Goal: Task Accomplishment & Management: Complete application form

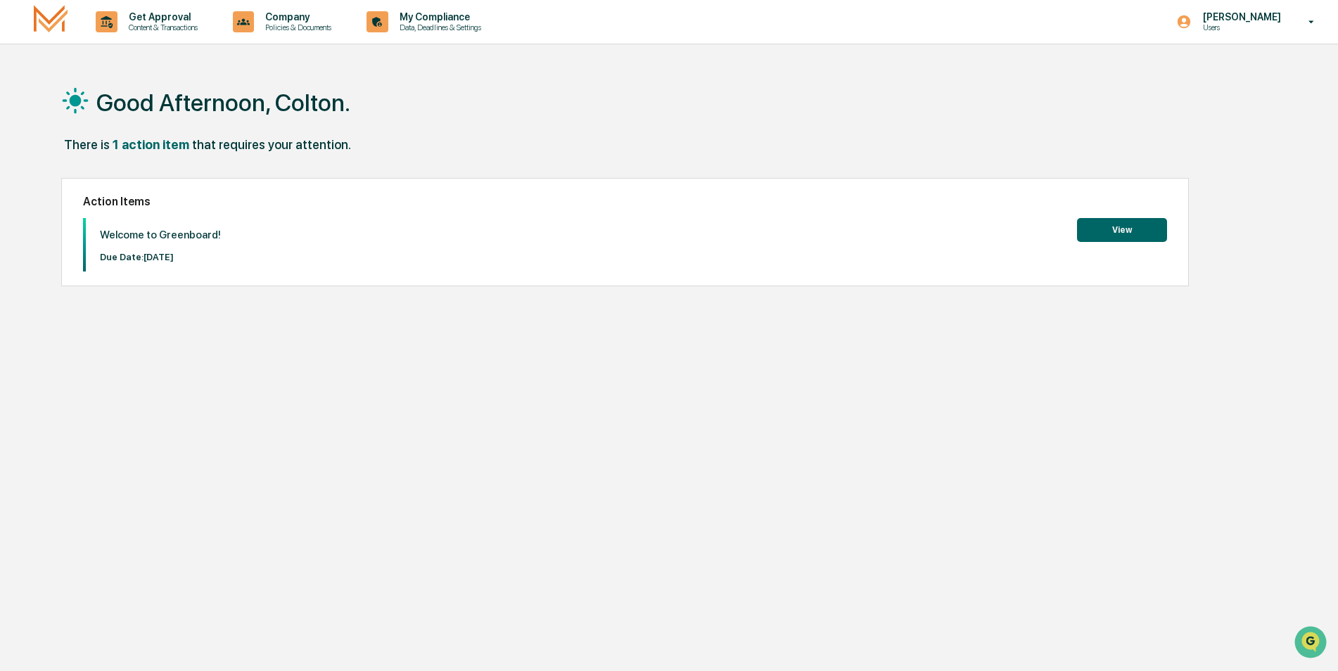
click at [1132, 231] on button "View" at bounding box center [1122, 230] width 90 height 24
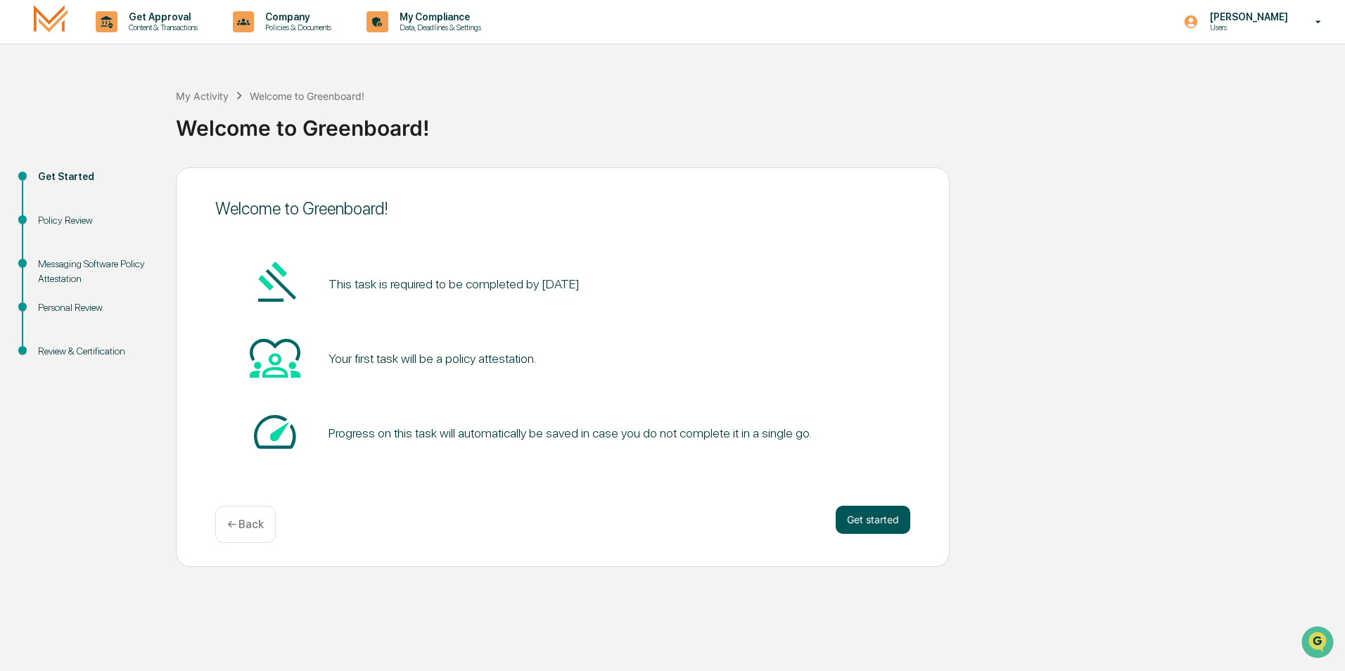
click at [874, 523] on button "Get started" at bounding box center [873, 520] width 75 height 28
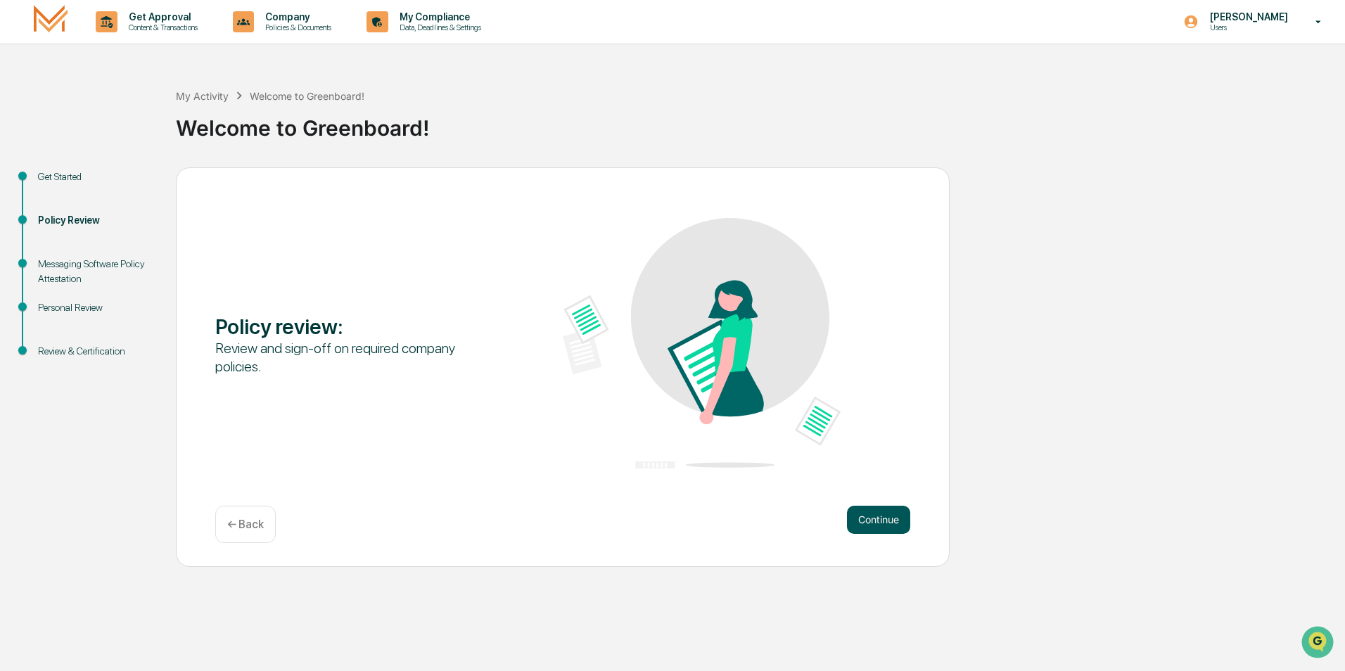
click at [900, 524] on button "Continue" at bounding box center [878, 520] width 63 height 28
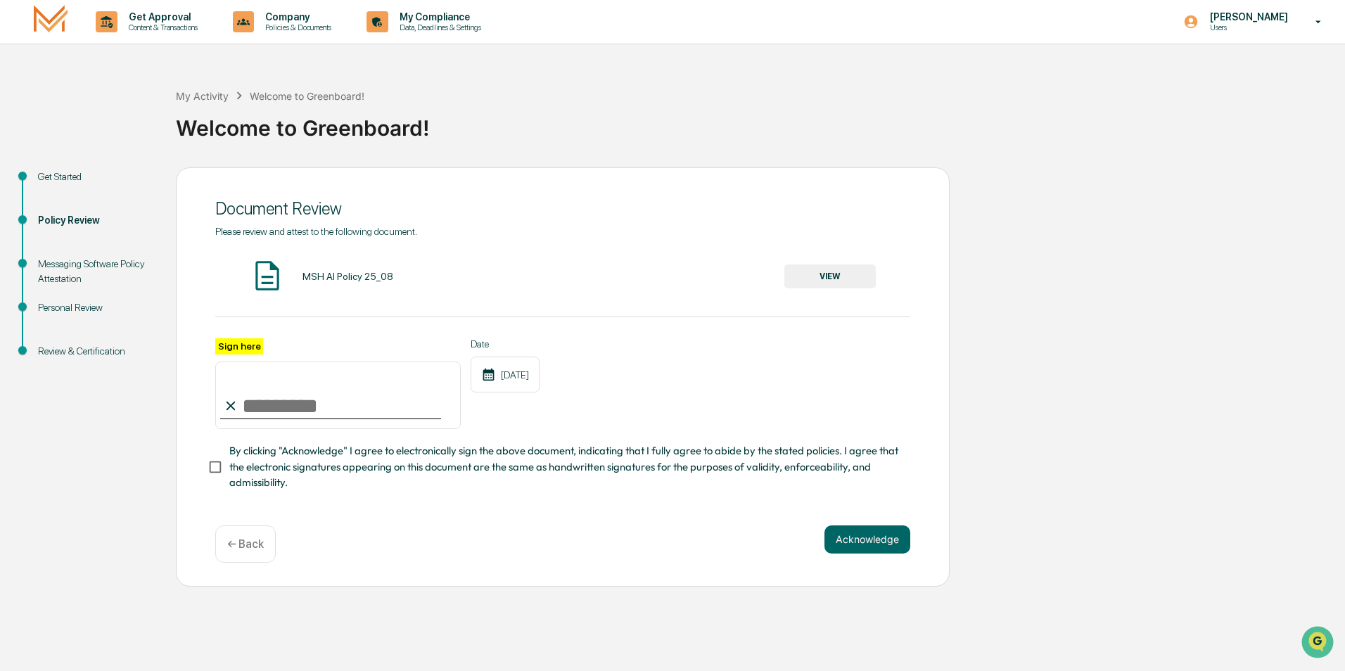
click at [333, 278] on div "MSH AI Policy 25_08" at bounding box center [347, 276] width 91 height 11
click at [854, 283] on button "VIEW" at bounding box center [829, 276] width 91 height 24
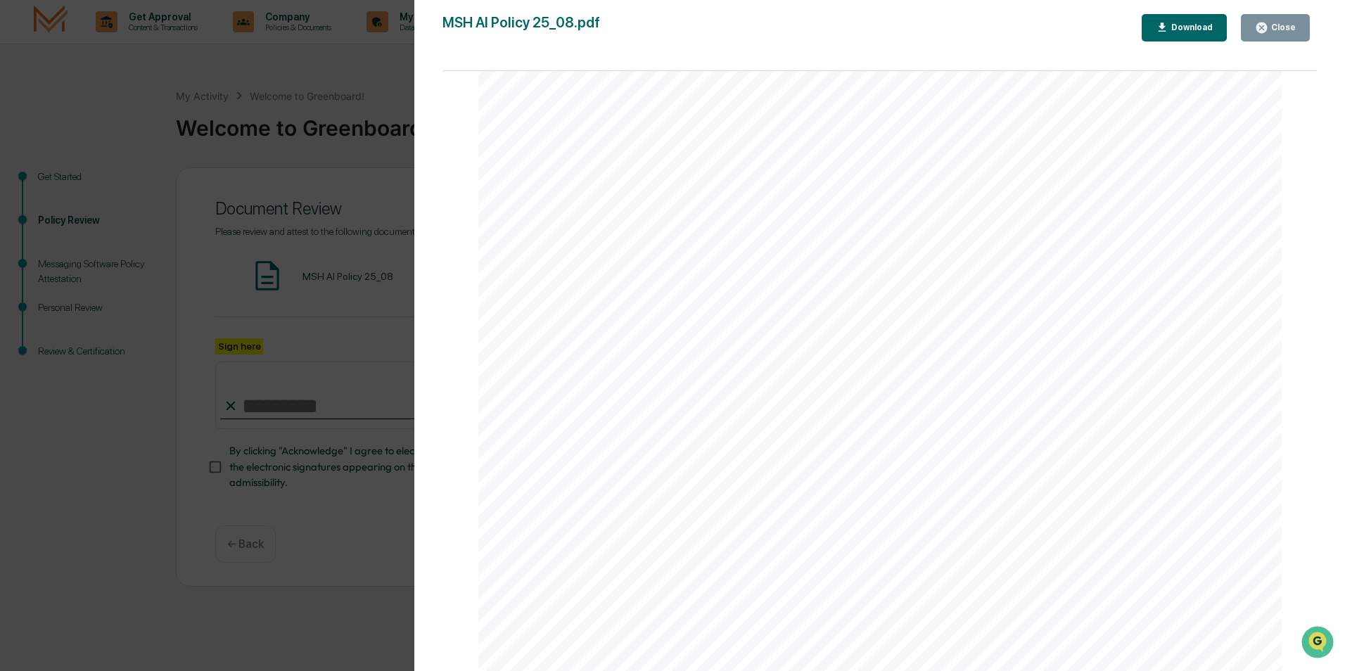
scroll to position [2644, 0]
click at [1284, 27] on div "Close" at bounding box center [1281, 28] width 27 height 10
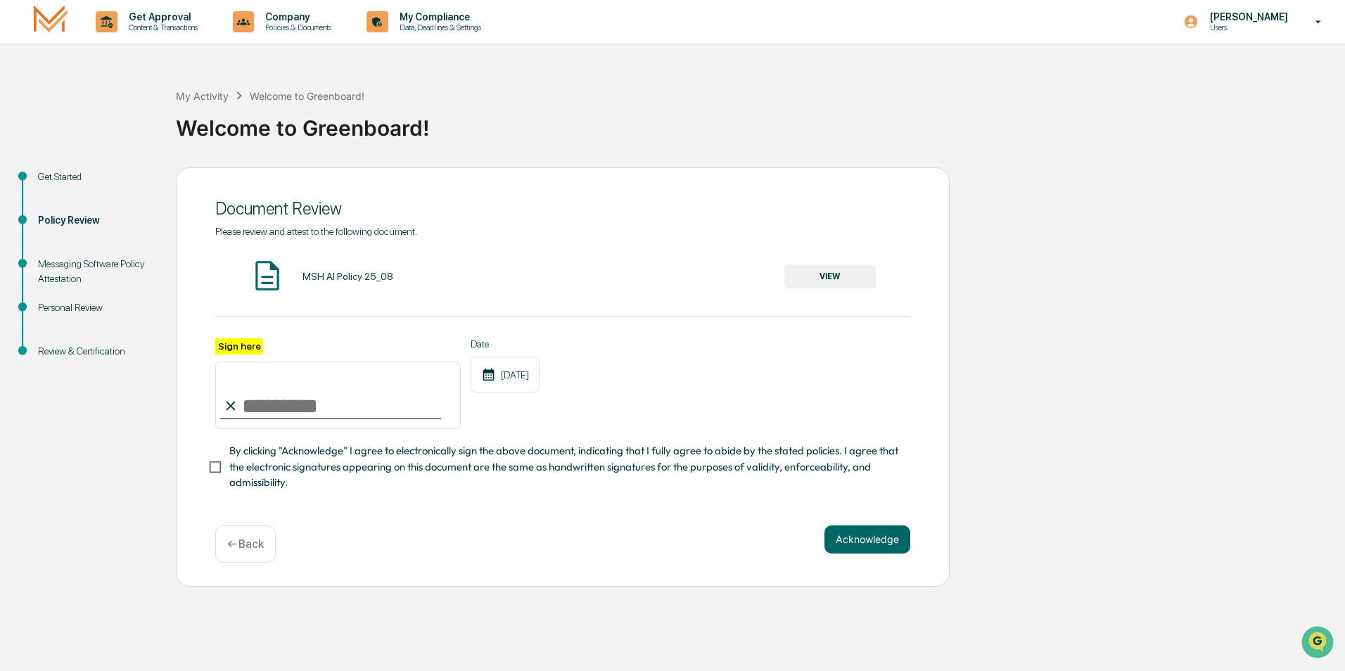
click at [279, 401] on input "Sign here" at bounding box center [337, 396] width 245 height 68
type input "**********"
click at [886, 548] on button "Acknowledge" at bounding box center [867, 539] width 86 height 28
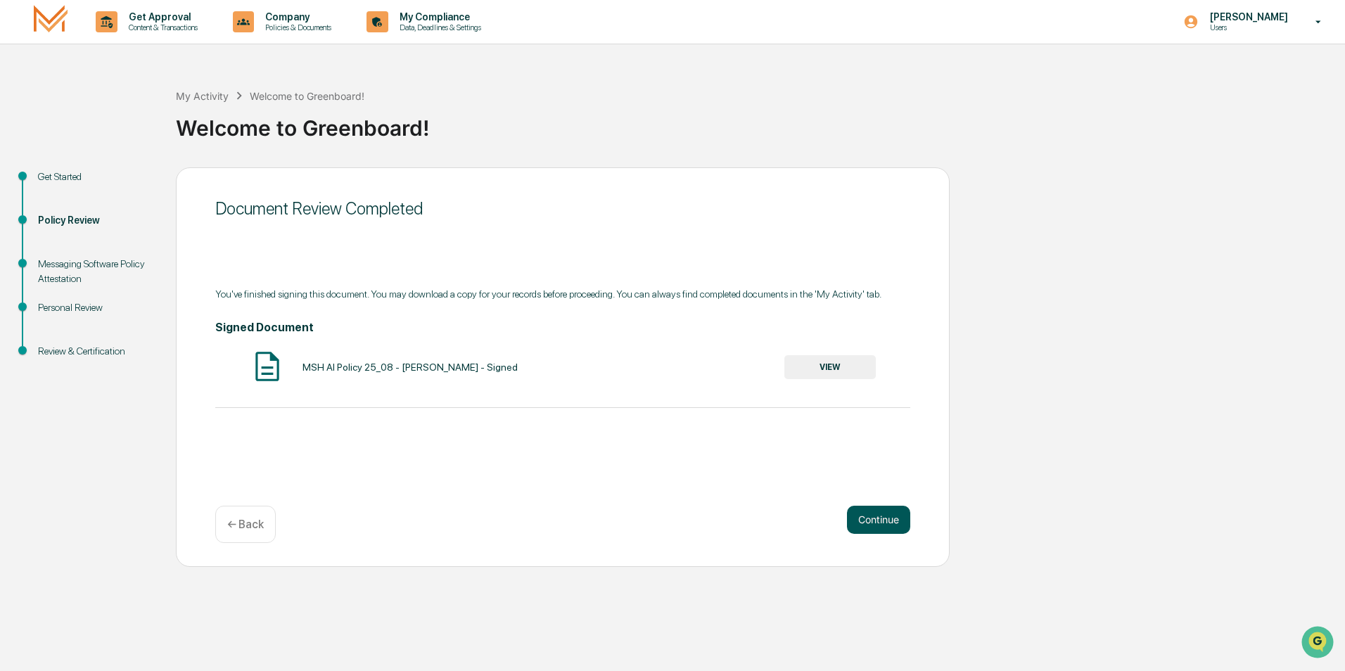
click at [894, 525] on button "Continue" at bounding box center [878, 520] width 63 height 28
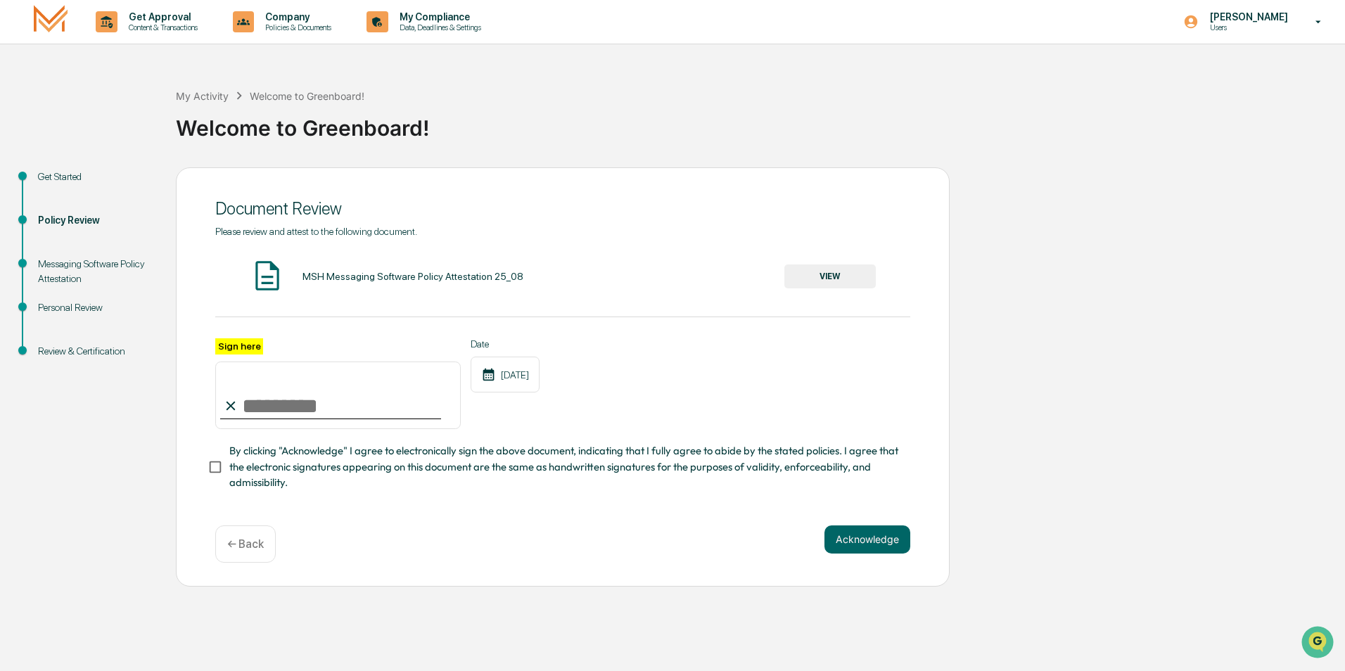
click at [855, 288] on button "VIEW" at bounding box center [829, 276] width 91 height 24
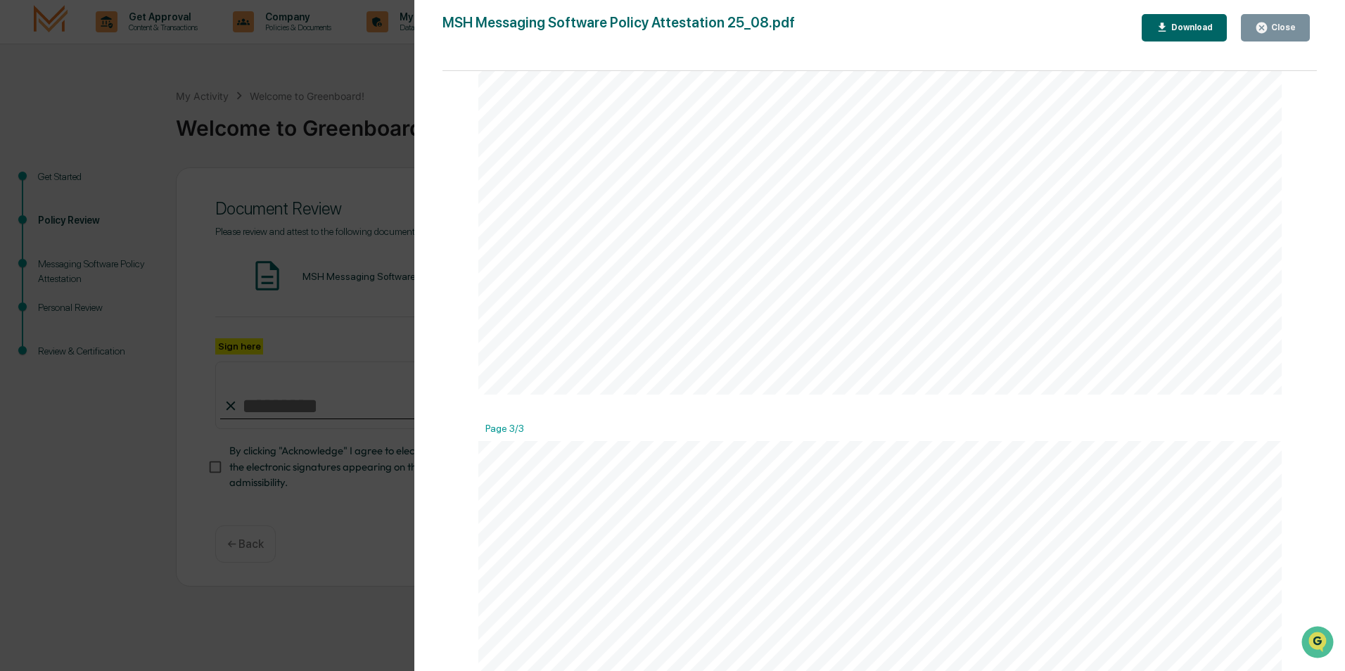
scroll to position [1688, 0]
click at [1287, 34] on div "Close" at bounding box center [1275, 27] width 41 height 13
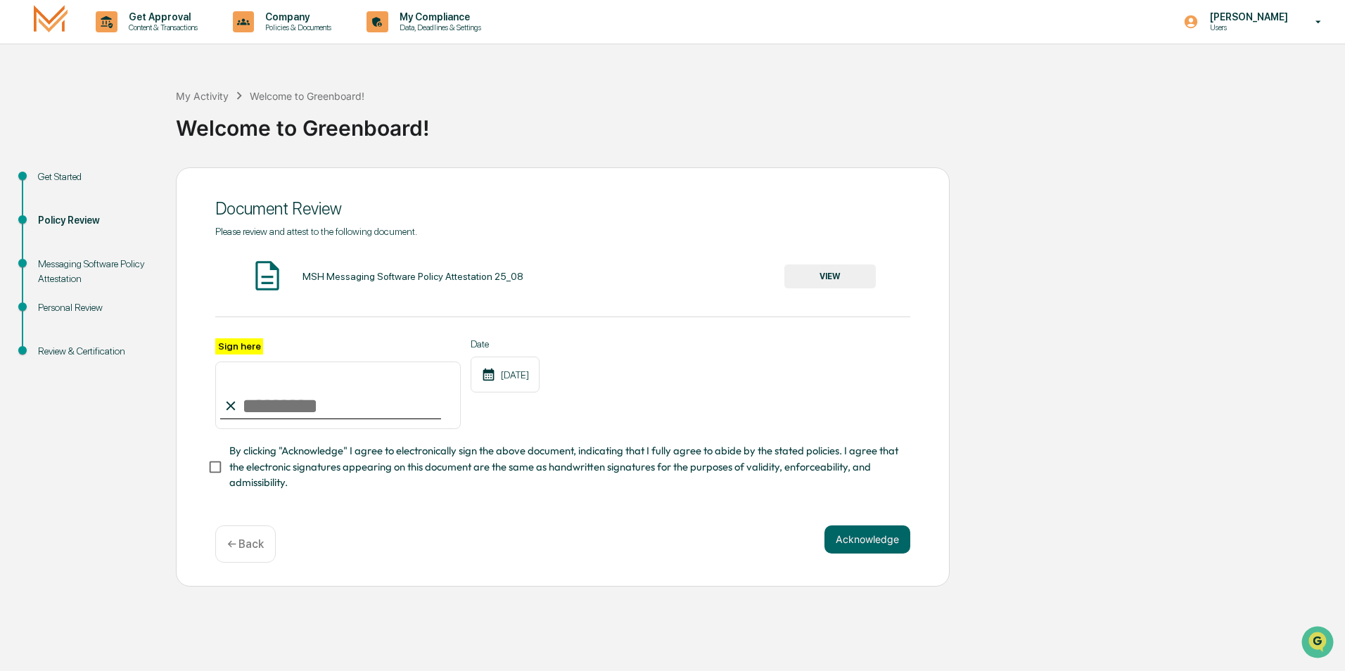
click at [391, 405] on input "Sign here" at bounding box center [337, 396] width 245 height 68
type input "**********"
click at [862, 544] on button "Acknowledge" at bounding box center [867, 539] width 86 height 28
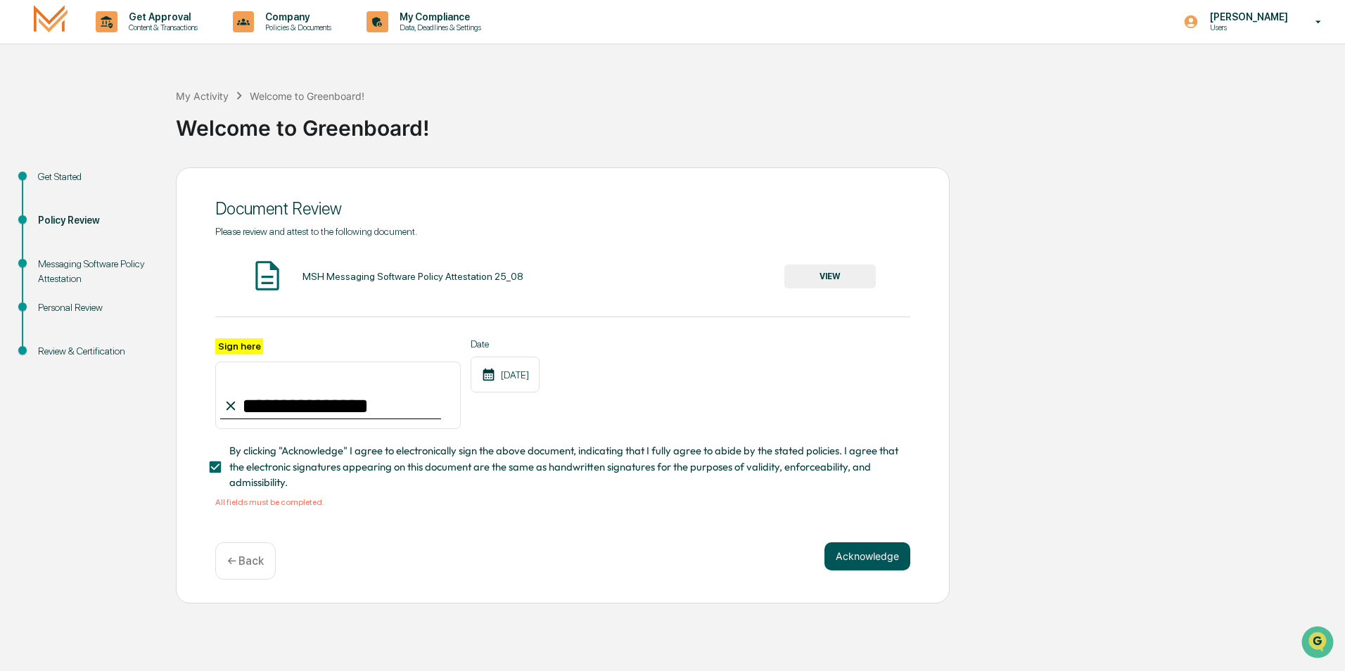
click at [867, 562] on button "Acknowledge" at bounding box center [867, 556] width 86 height 28
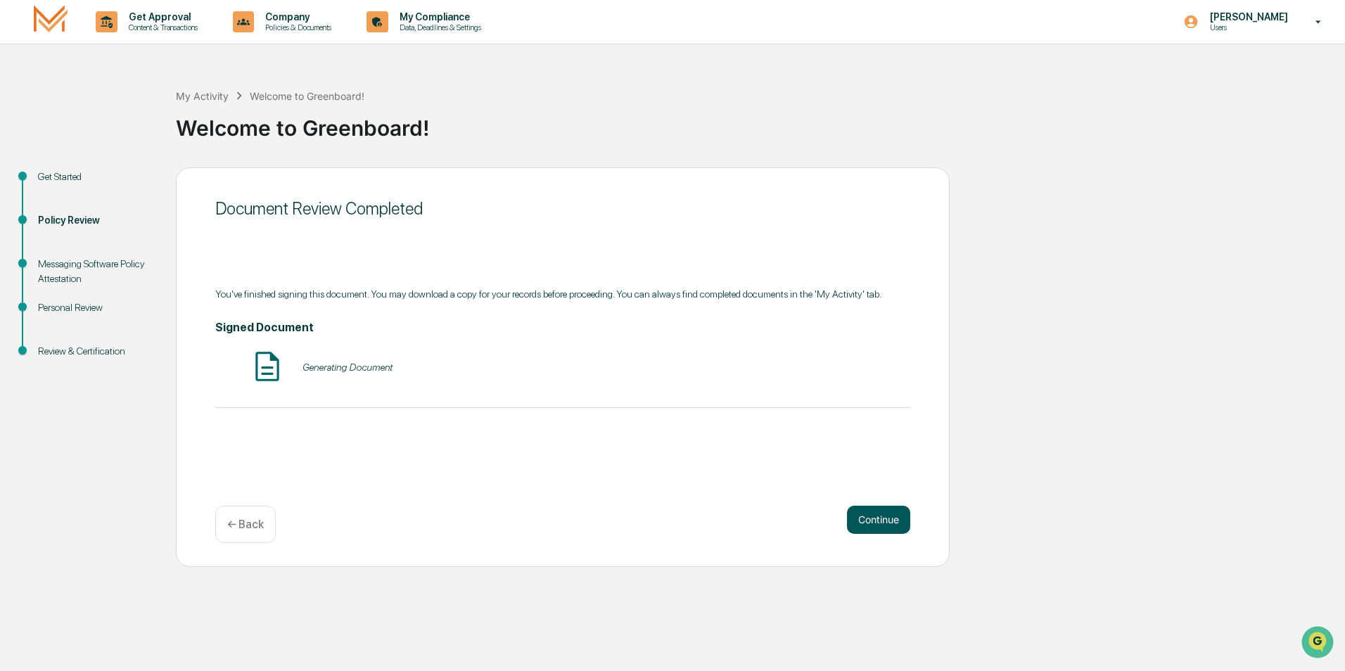
click at [892, 528] on button "Continue" at bounding box center [878, 520] width 63 height 28
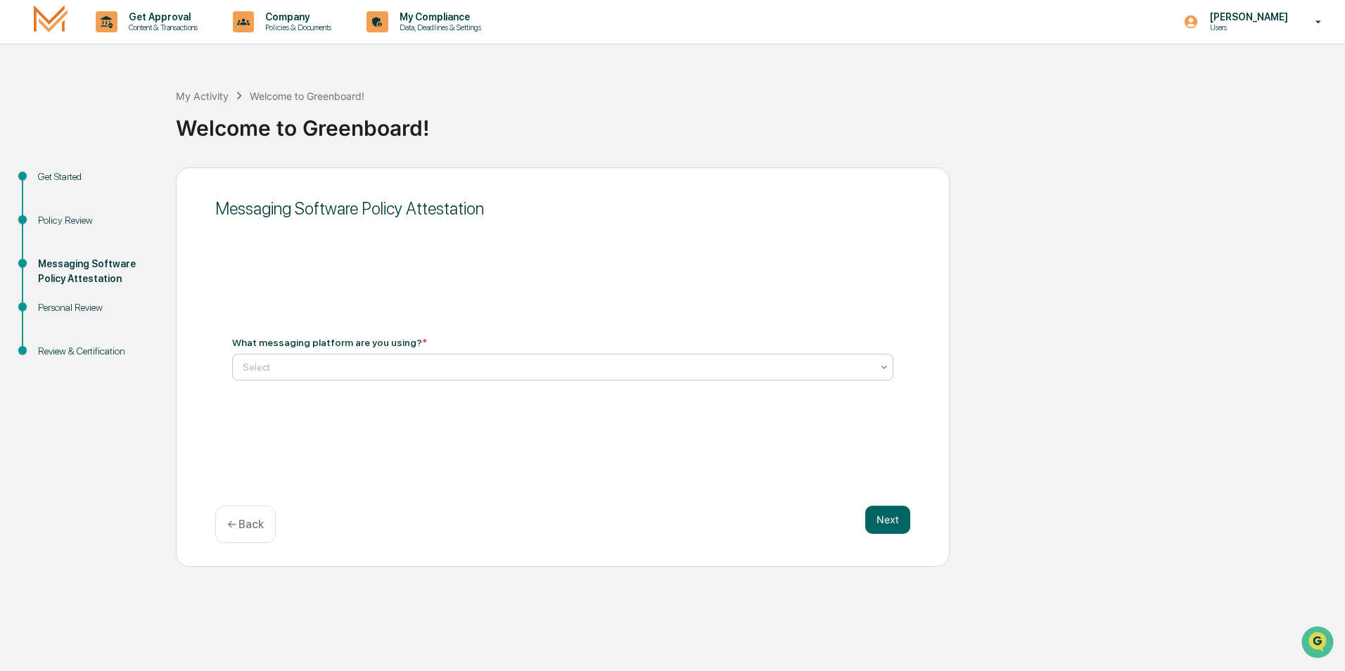
click at [369, 368] on div at bounding box center [557, 367] width 629 height 14
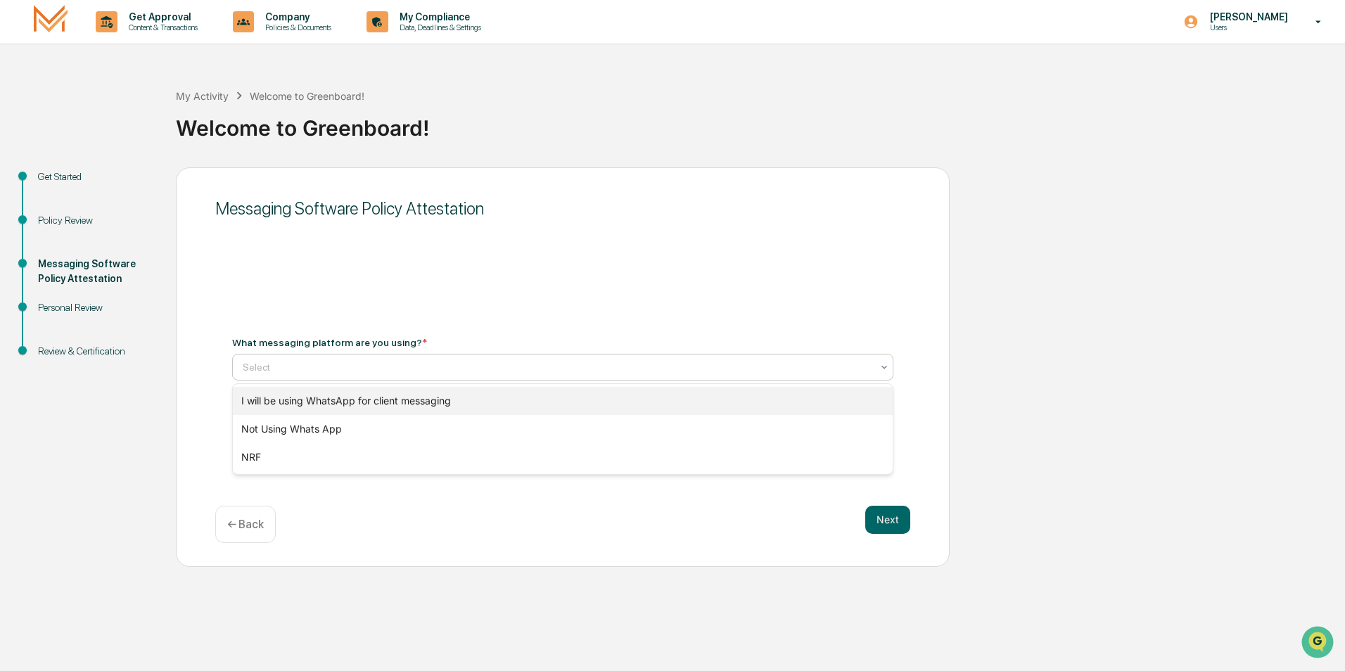
click at [385, 399] on div "I will be using WhatsApp for client messaging" at bounding box center [563, 401] width 660 height 28
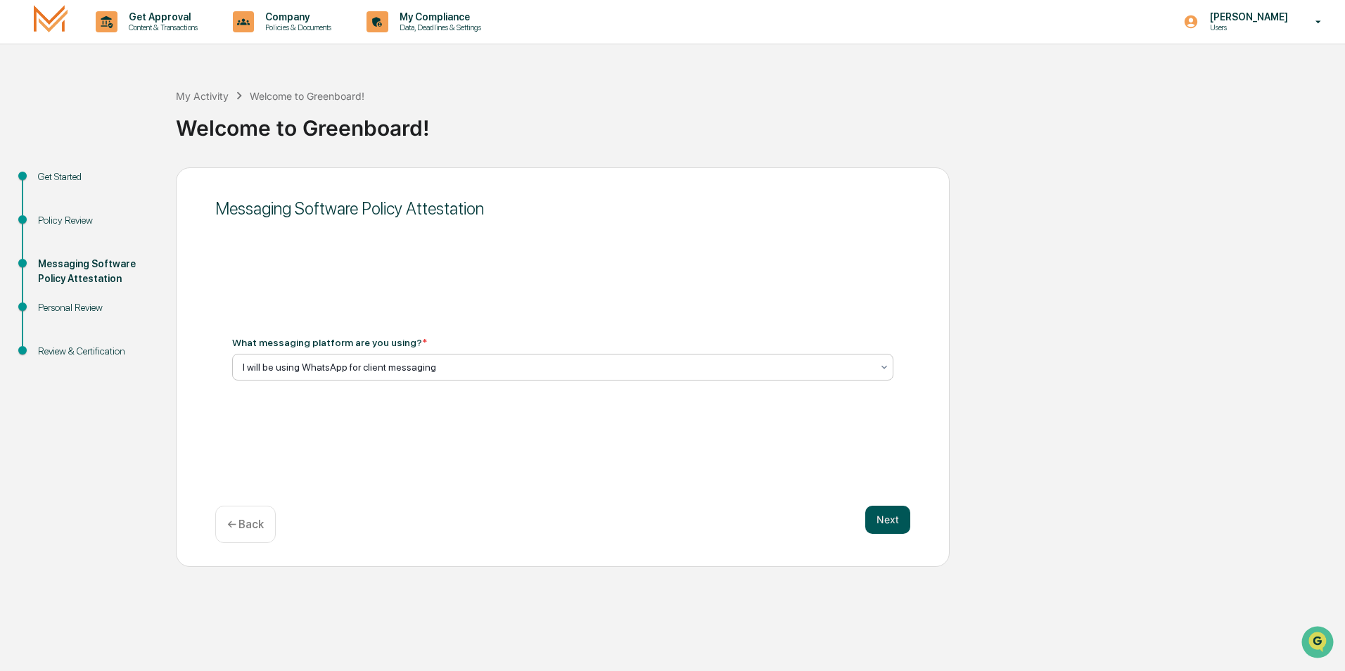
click at [879, 523] on button "Next" at bounding box center [887, 520] width 45 height 28
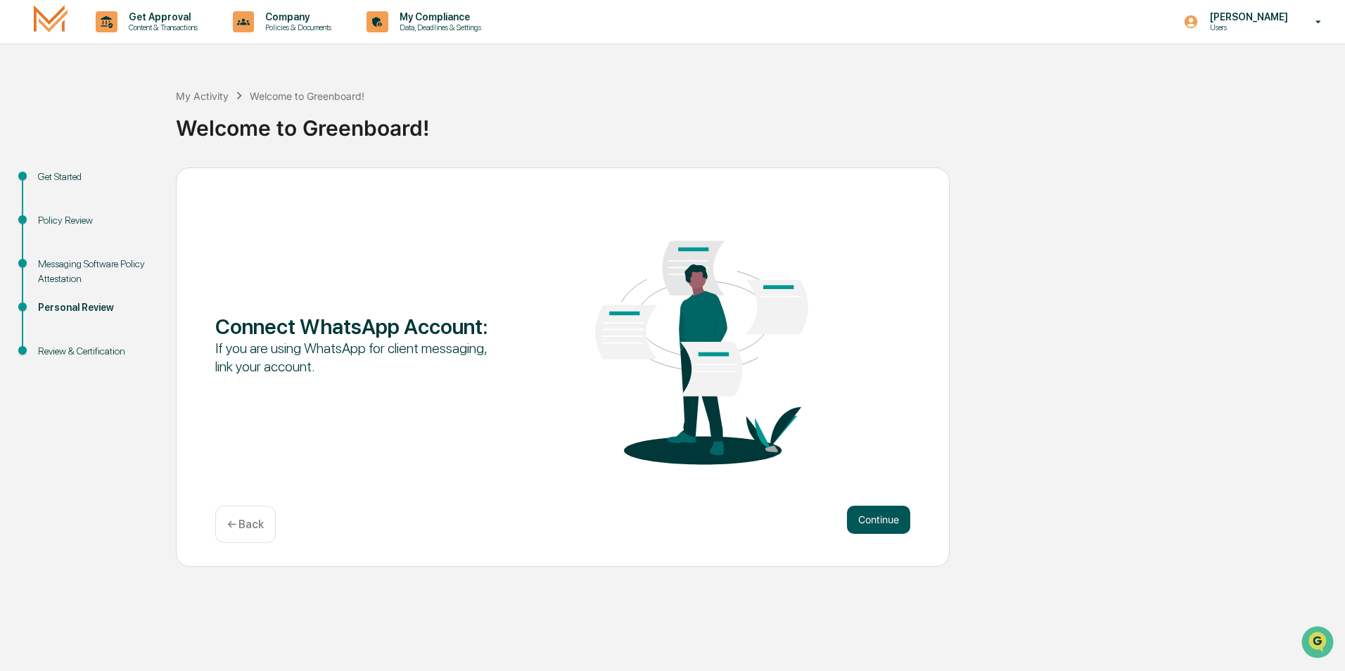
click at [888, 530] on button "Continue" at bounding box center [878, 520] width 63 height 28
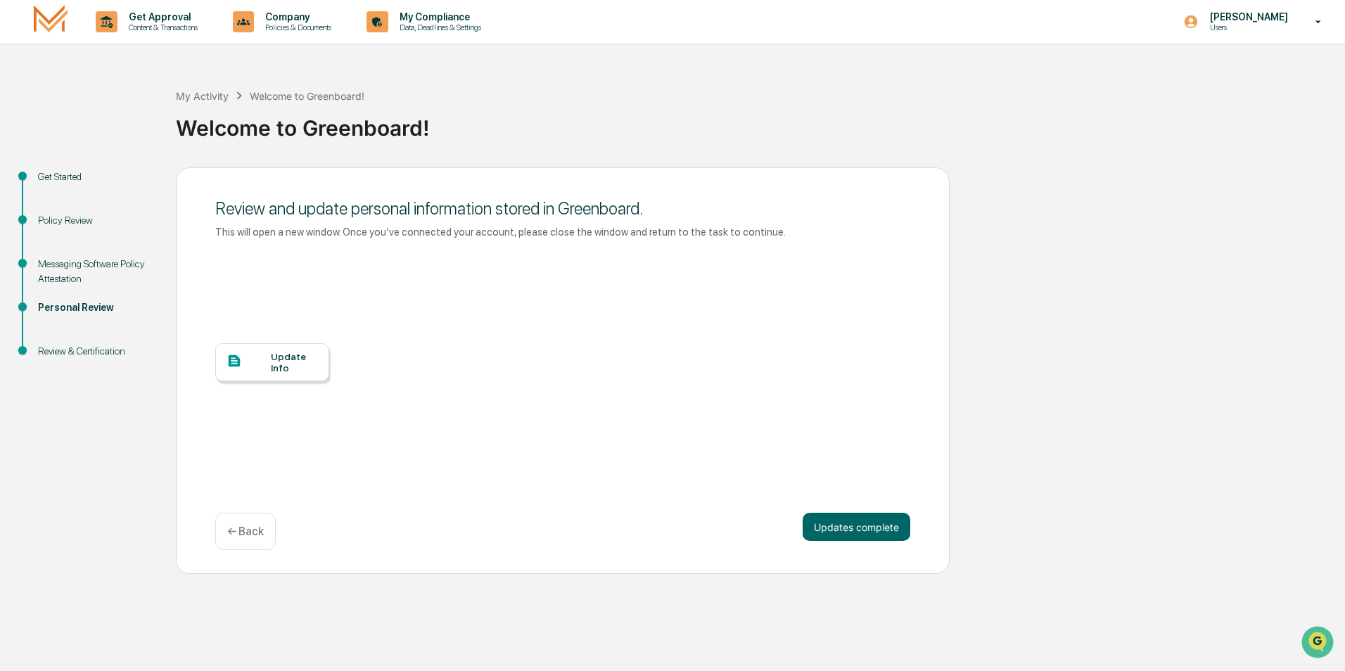
click at [302, 366] on div "Update Info" at bounding box center [294, 362] width 47 height 23
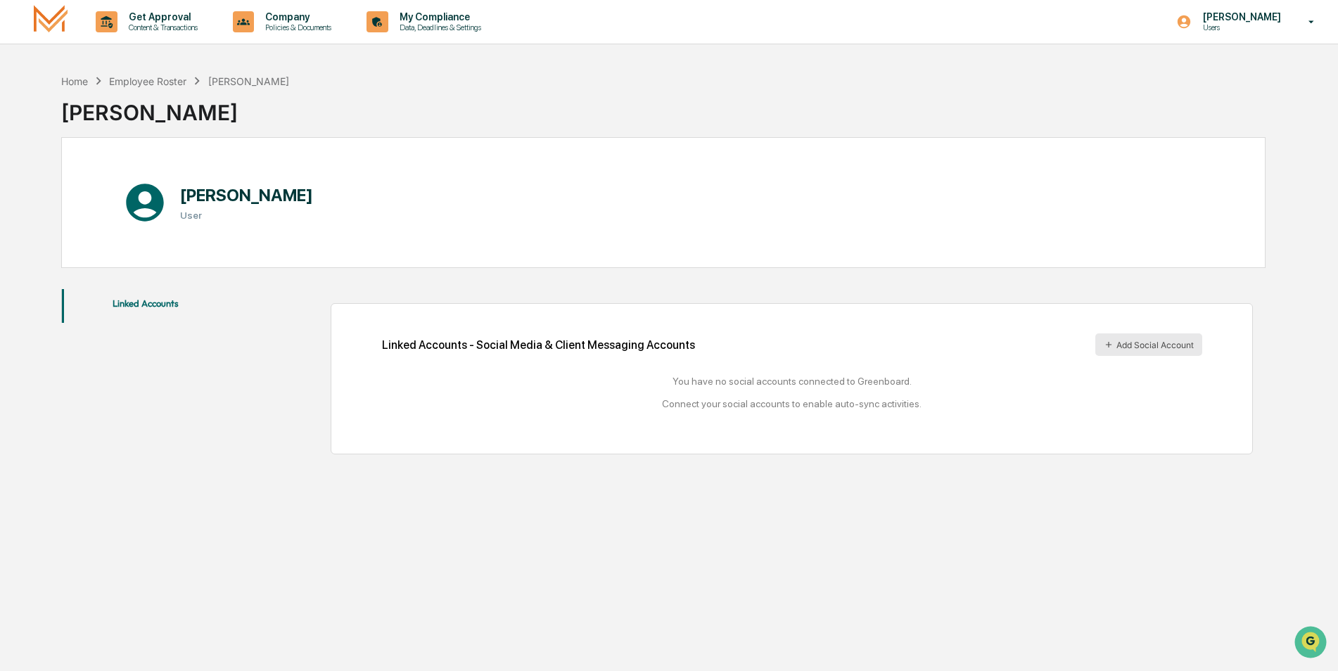
click at [1130, 345] on button "Add Social Account" at bounding box center [1148, 344] width 107 height 23
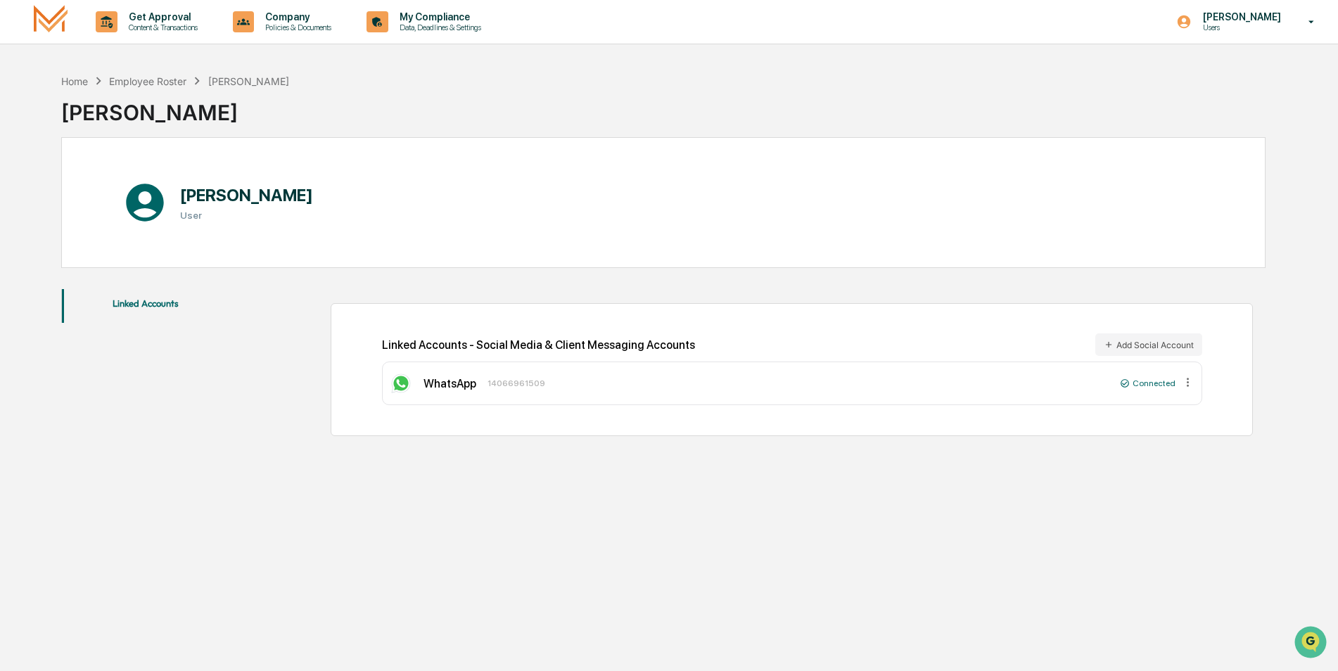
click at [51, 21] on img at bounding box center [51, 21] width 34 height 33
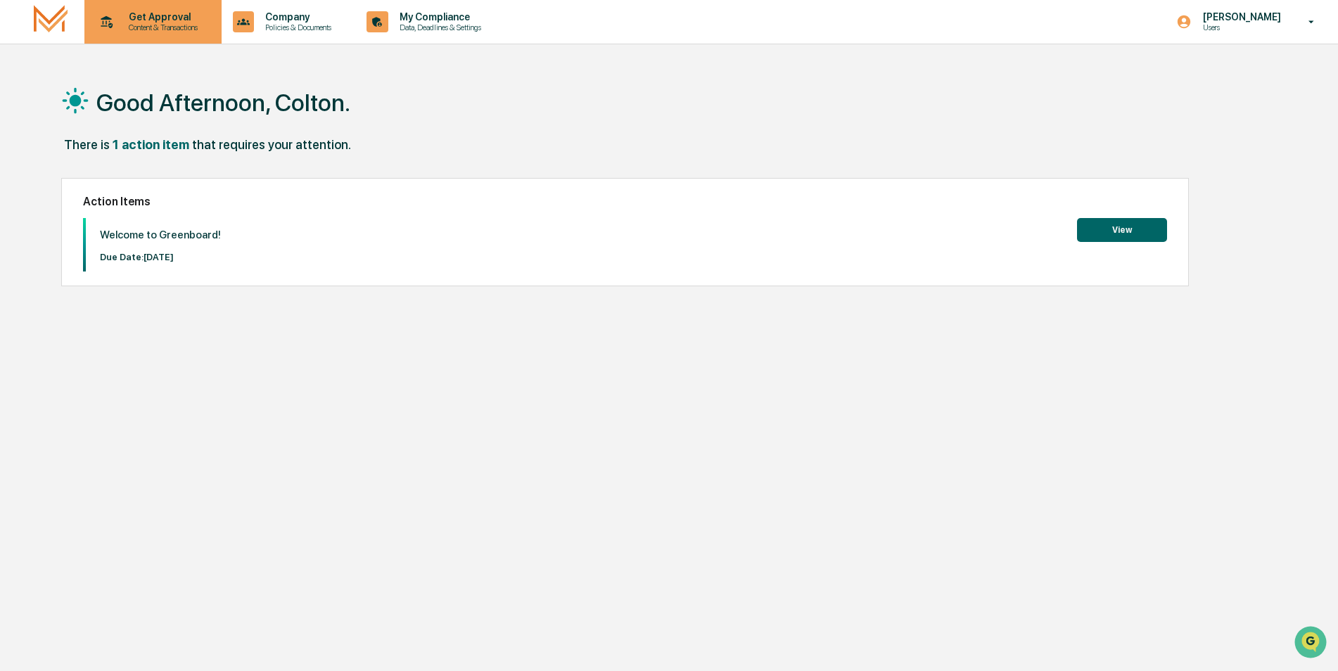
click at [154, 25] on p "Content & Transactions" at bounding box center [160, 28] width 87 height 10
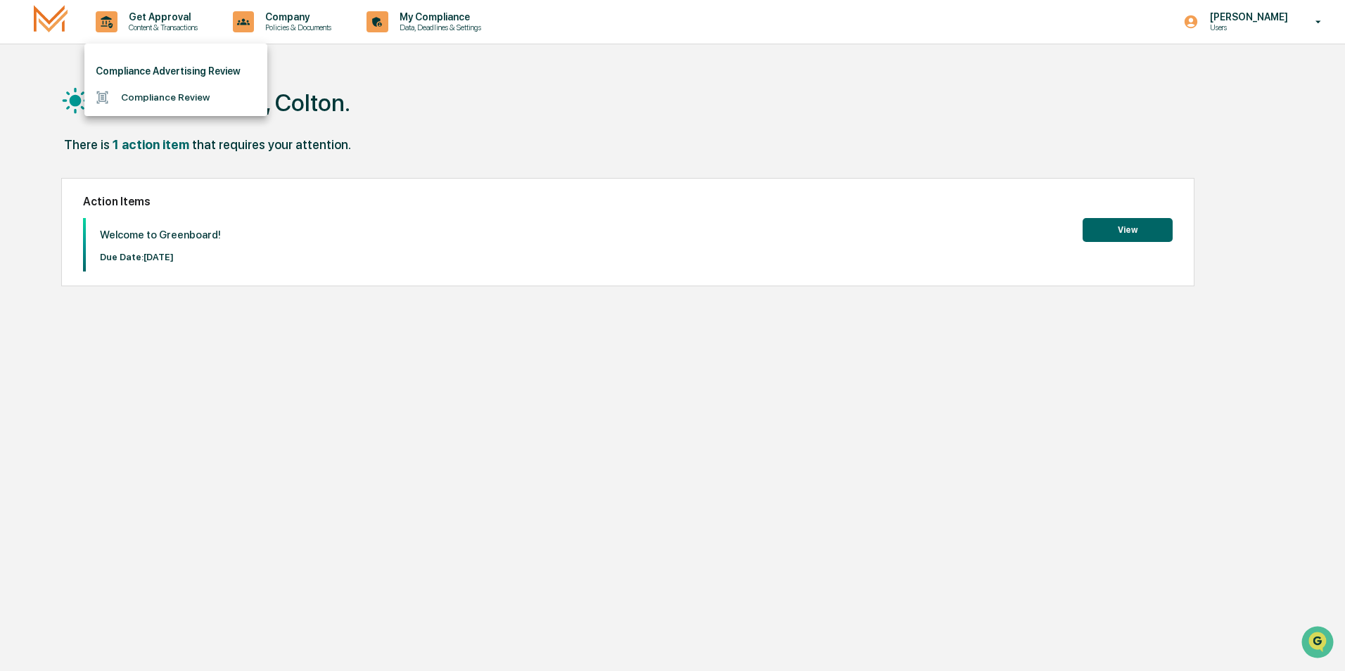
click at [1104, 158] on div at bounding box center [672, 335] width 1345 height 671
click at [1135, 236] on button "View" at bounding box center [1122, 230] width 90 height 24
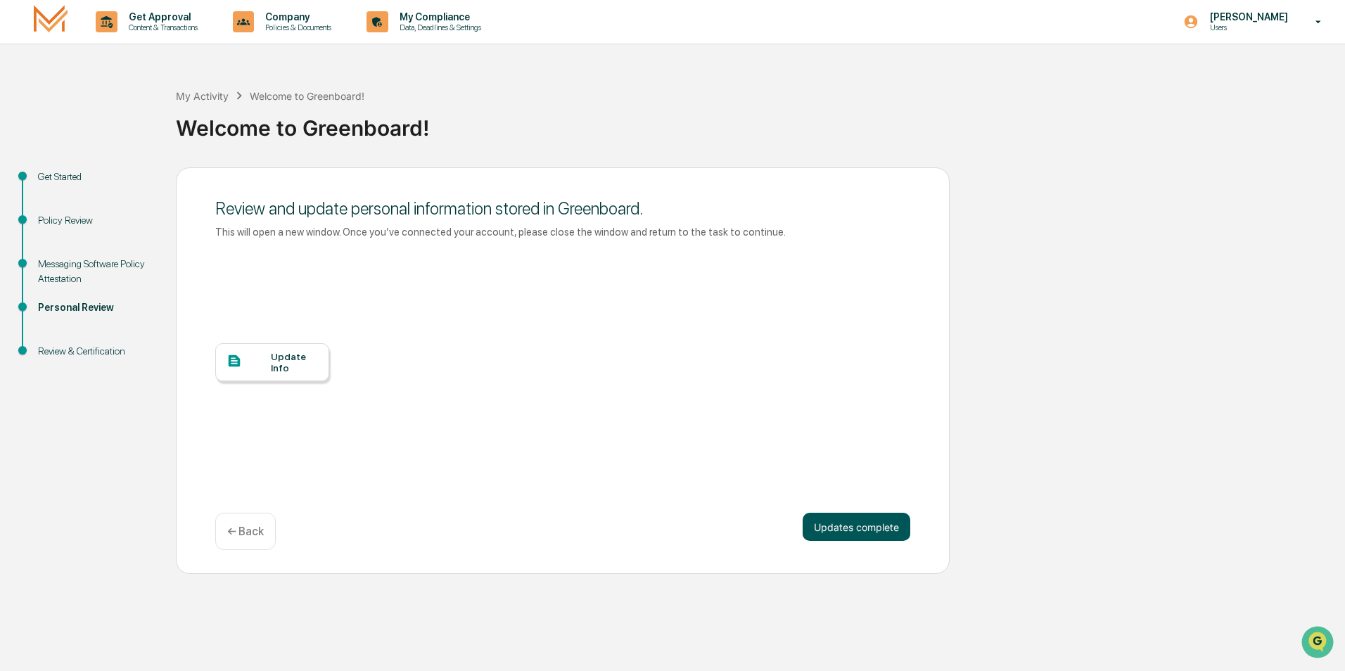
click at [876, 536] on button "Updates complete" at bounding box center [857, 527] width 108 height 28
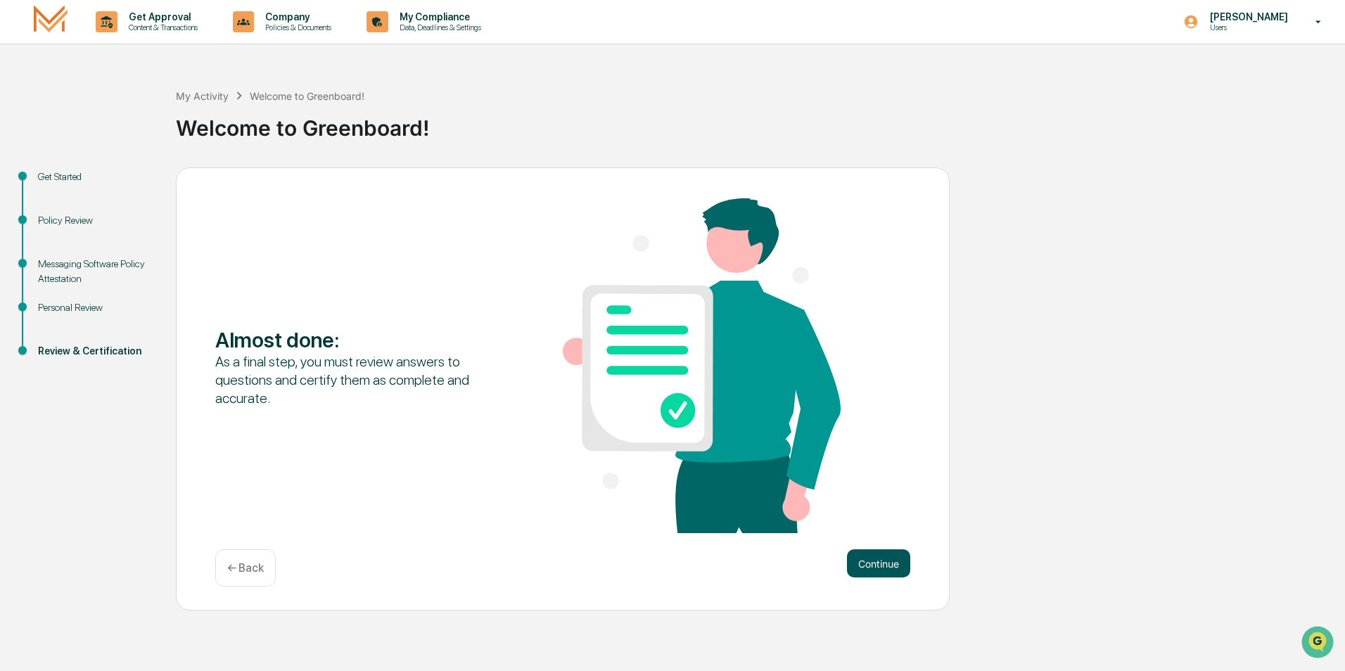
click at [867, 572] on button "Continue" at bounding box center [878, 563] width 63 height 28
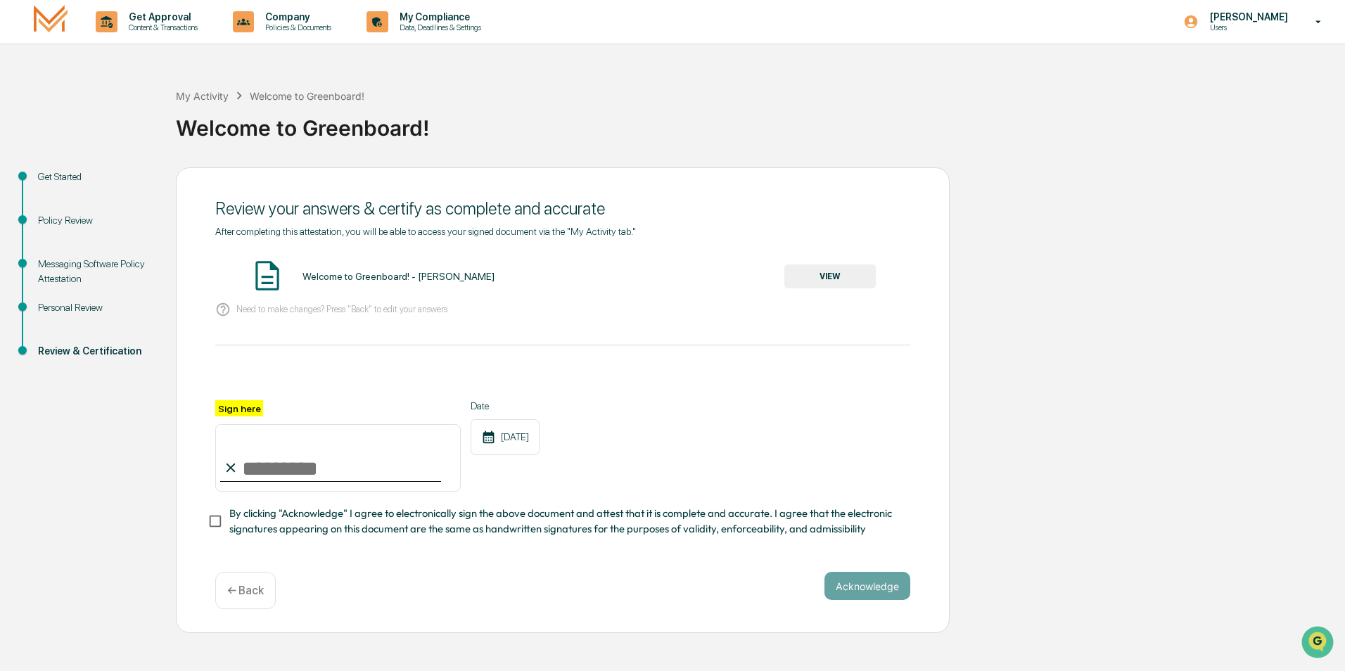
click at [815, 275] on button "VIEW" at bounding box center [829, 276] width 91 height 24
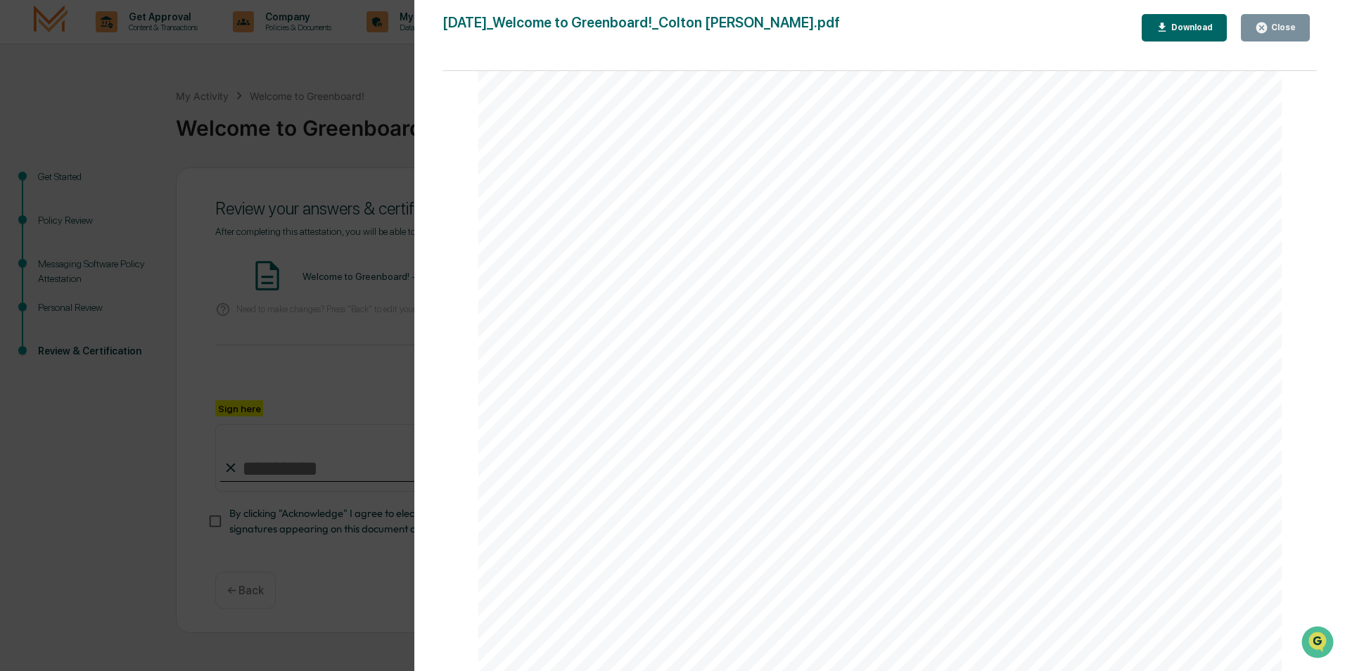
scroll to position [1752, 0]
click at [1276, 32] on div "Close" at bounding box center [1281, 28] width 27 height 10
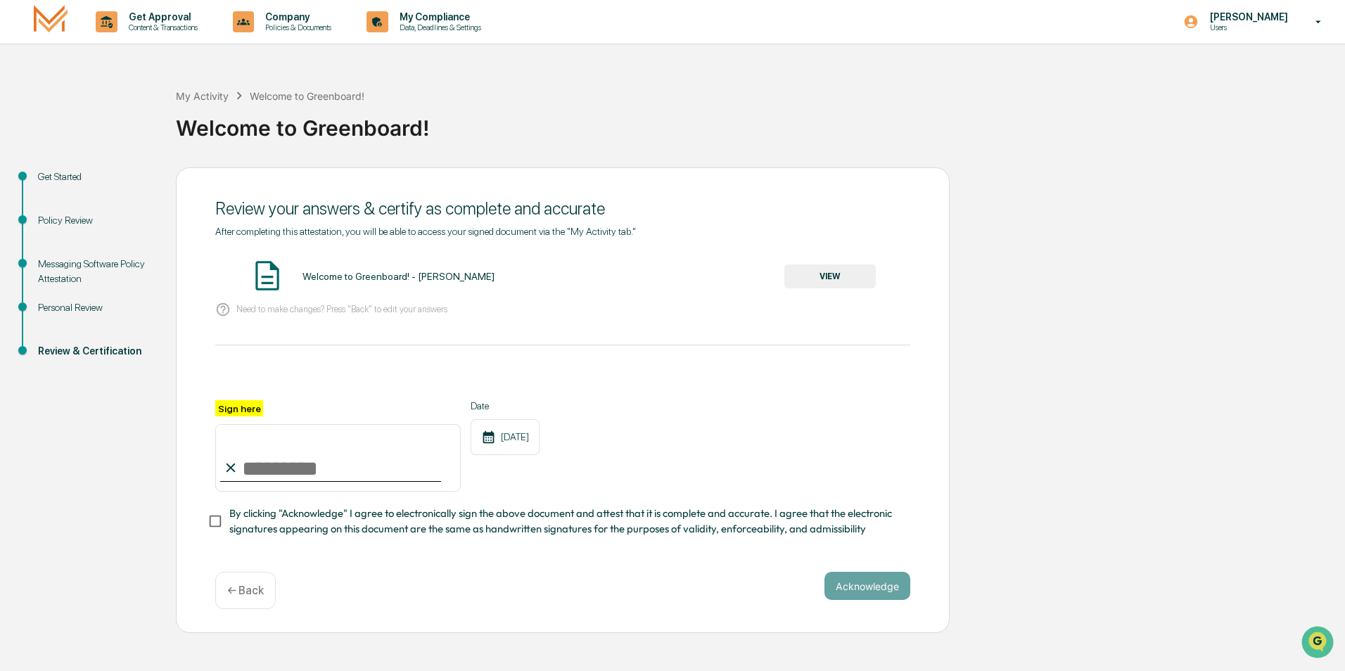
click at [298, 473] on input "Sign here" at bounding box center [337, 458] width 245 height 68
type input "**********"
click at [851, 599] on button "Acknowledge" at bounding box center [867, 586] width 86 height 28
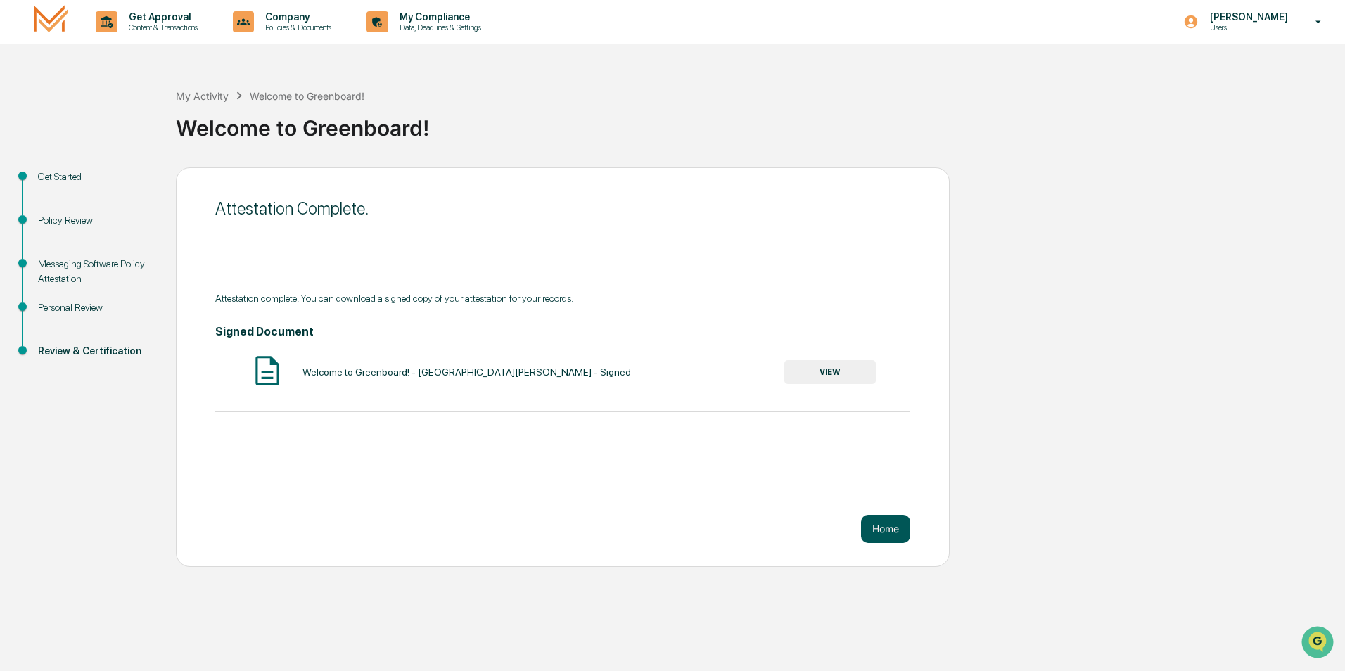
click at [891, 530] on button "Home" at bounding box center [885, 529] width 49 height 28
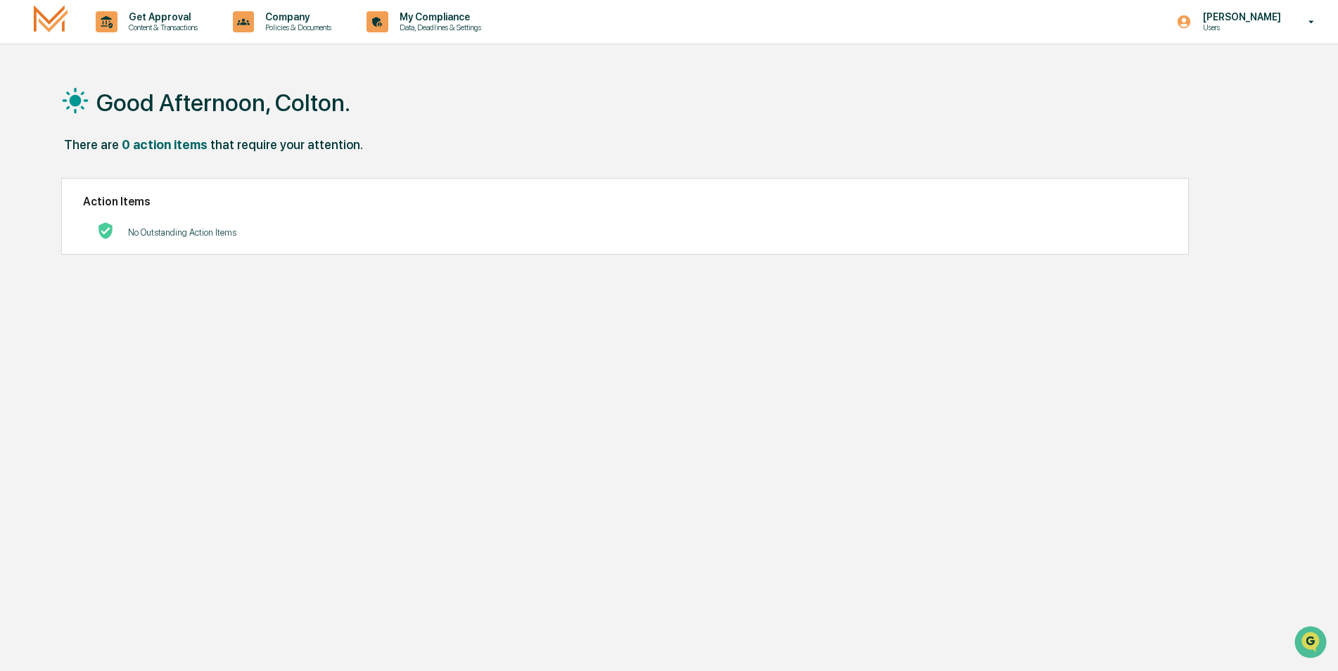
click at [445, 136] on div "Good Afternoon, Colton." at bounding box center [663, 102] width 1204 height 70
click at [41, 18] on img at bounding box center [51, 21] width 34 height 33
click at [311, 24] on p "Policies & Documents" at bounding box center [296, 28] width 84 height 10
click at [438, 20] on div at bounding box center [672, 335] width 1345 height 671
click at [1324, 29] on div "[PERSON_NAME] Users" at bounding box center [1250, 22] width 176 height 44
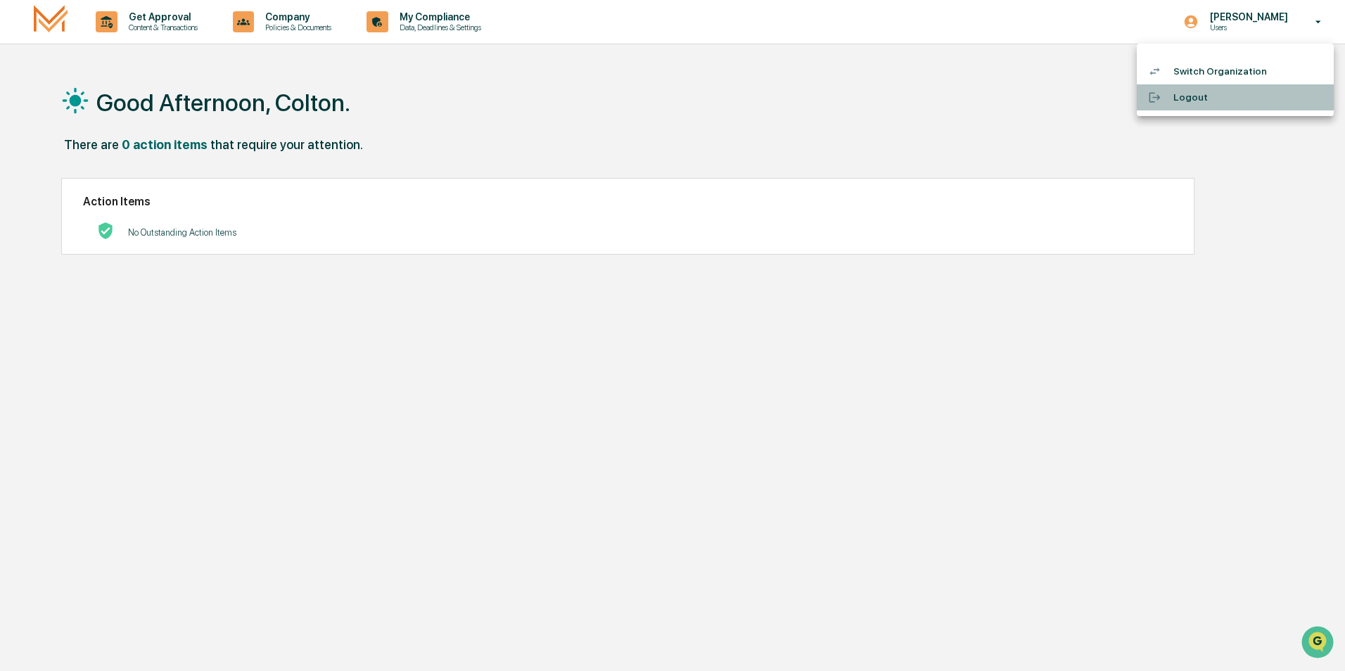
click at [1192, 94] on li "Logout" at bounding box center [1235, 97] width 197 height 26
